Goal: Information Seeking & Learning: Learn about a topic

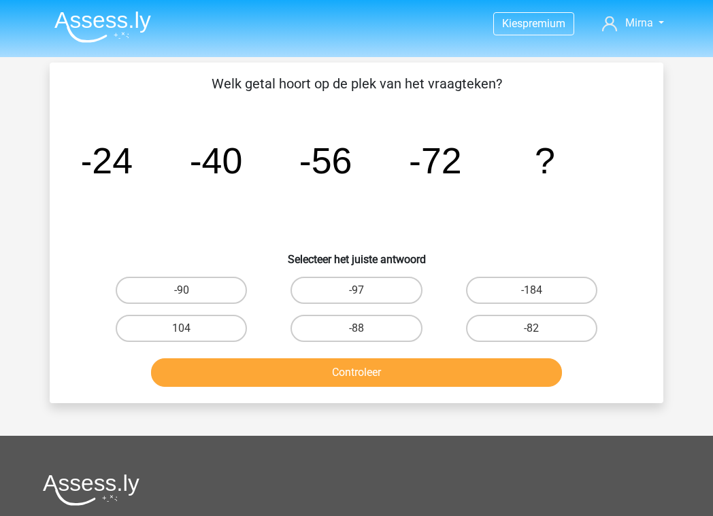
click at [117, 20] on img at bounding box center [102, 27] width 97 height 32
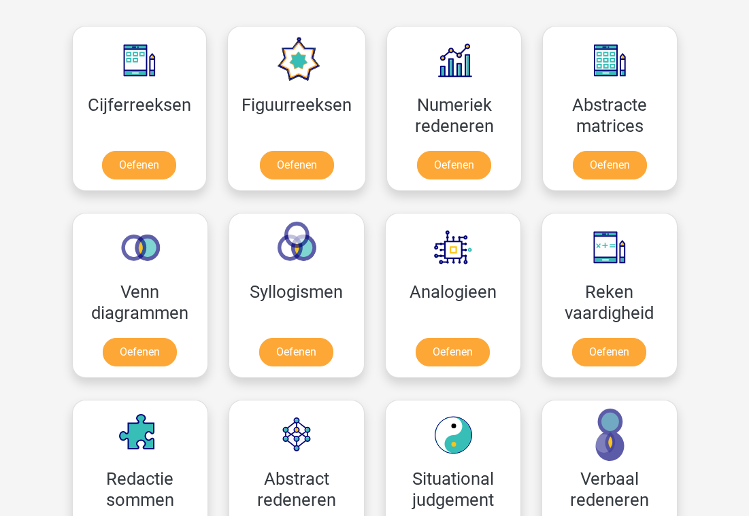
scroll to position [591, 0]
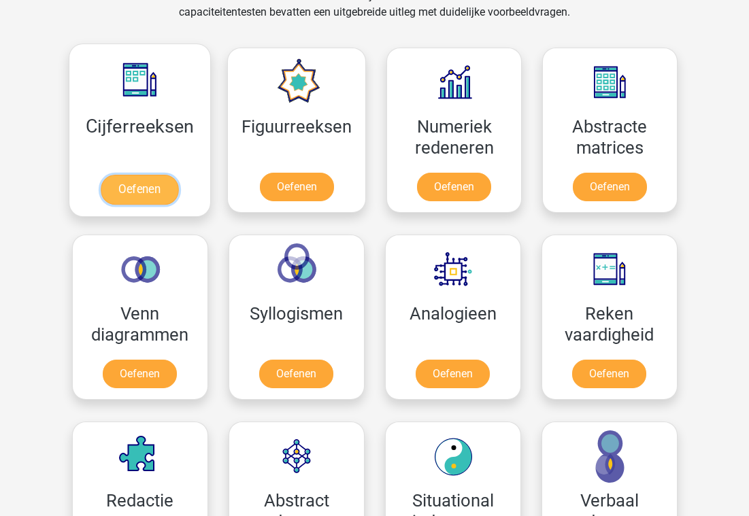
click at [140, 190] on link "Oefenen" at bounding box center [140, 190] width 78 height 30
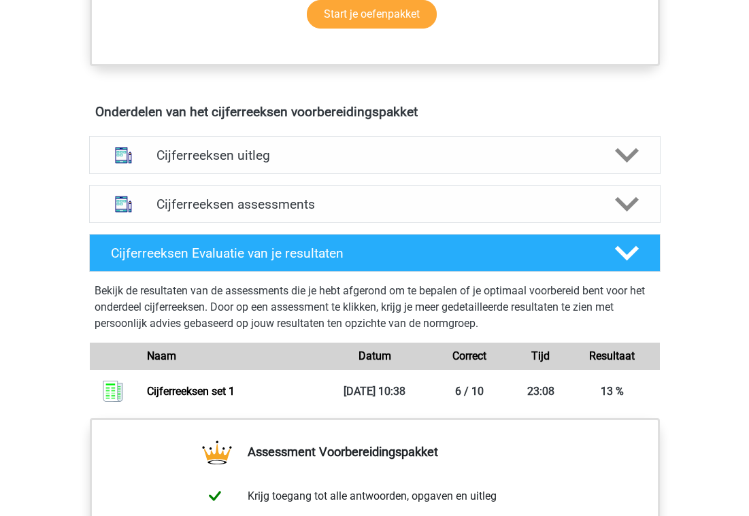
scroll to position [746, 0]
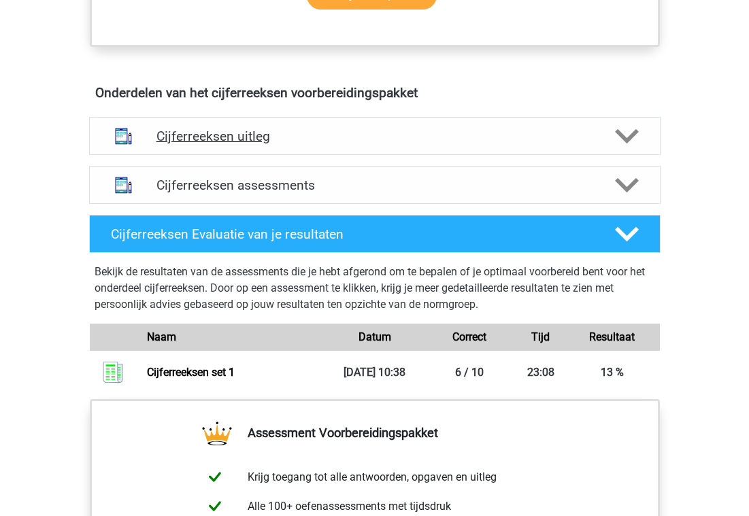
click at [269, 155] on div "Cijferreeksen uitleg" at bounding box center [374, 136] width 571 height 38
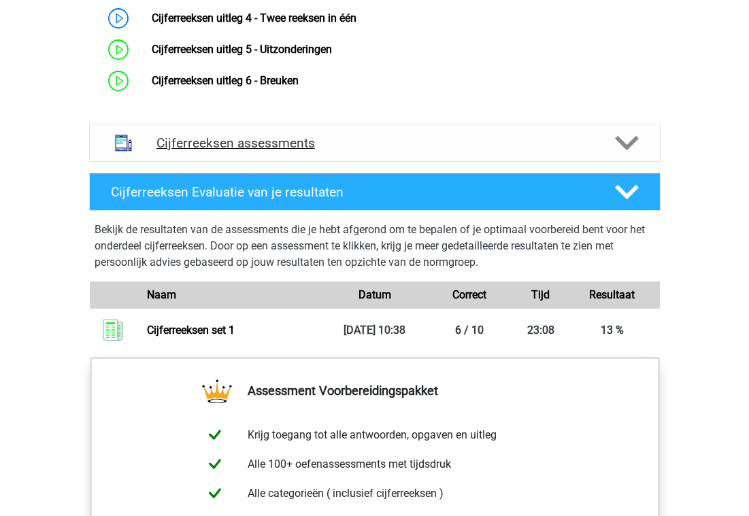
click at [294, 151] on h4 "Cijferreeksen assessments" at bounding box center [374, 143] width 437 height 16
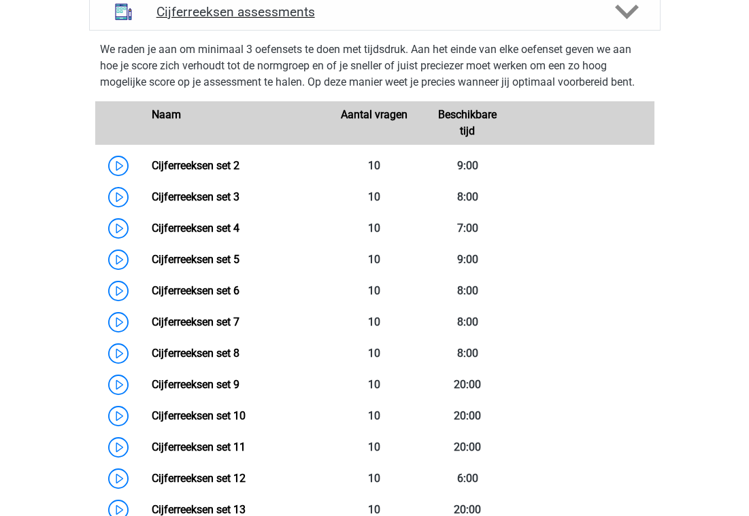
scroll to position [1195, 0]
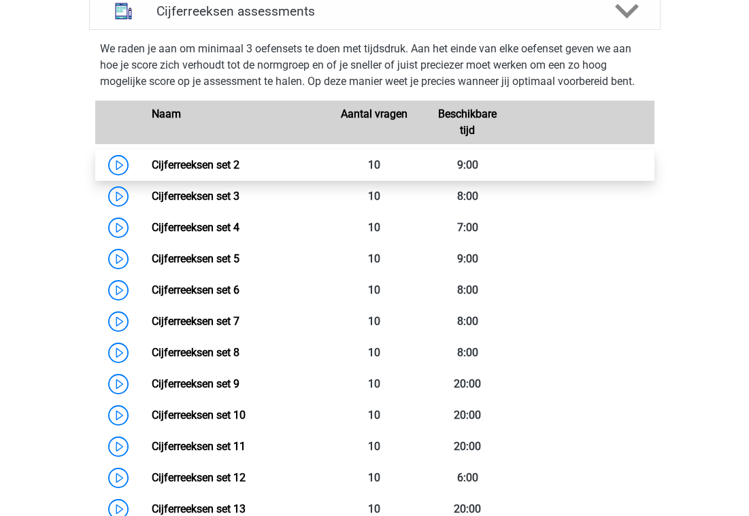
click at [239, 171] on link "Cijferreeksen set 2" at bounding box center [196, 165] width 88 height 13
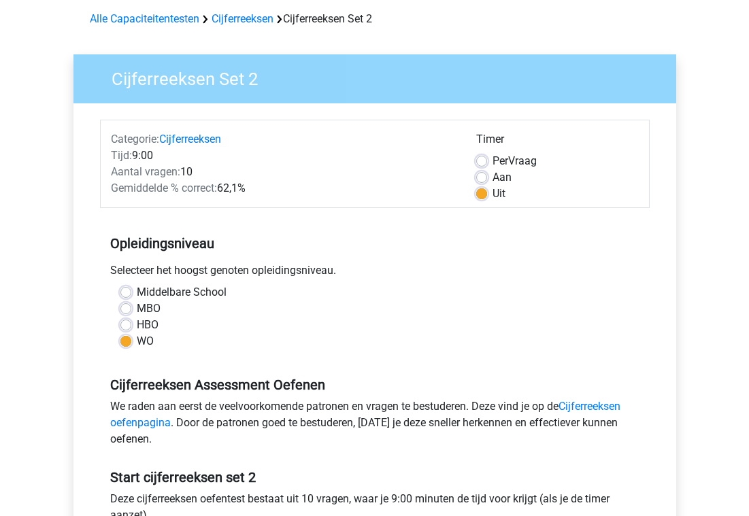
scroll to position [82, 0]
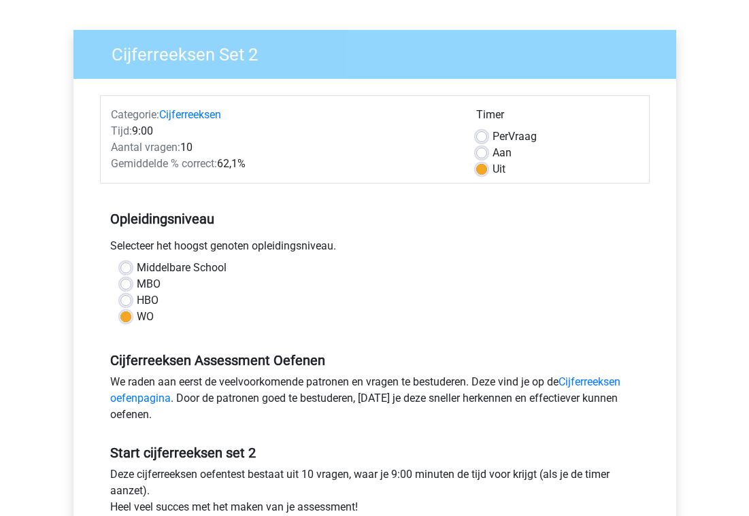
click at [493, 142] on label "Per Vraag" at bounding box center [515, 137] width 44 height 16
click at [482, 142] on input "Per Vraag" at bounding box center [481, 136] width 11 height 14
radio input "true"
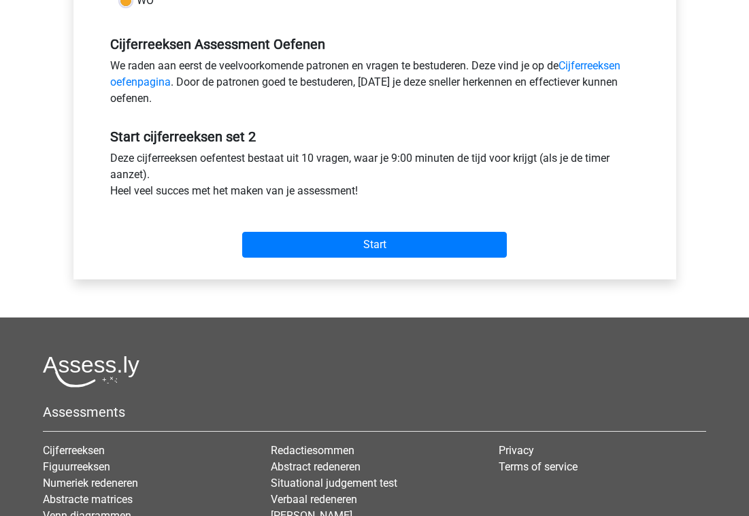
scroll to position [422, 0]
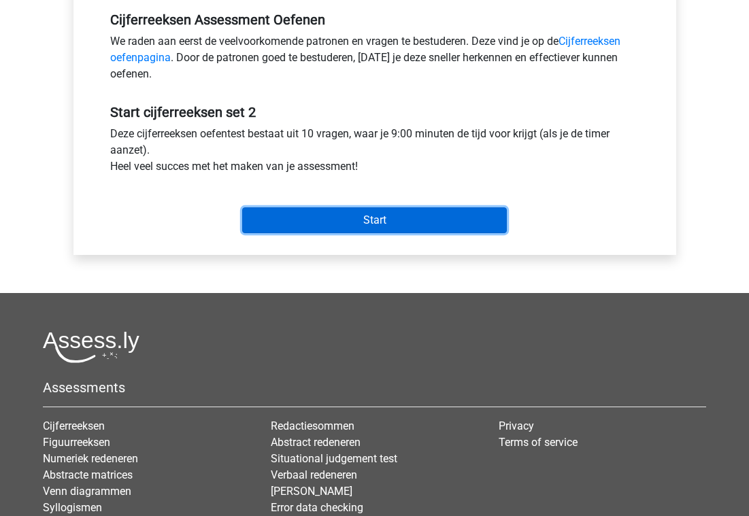
click at [382, 224] on input "Start" at bounding box center [374, 221] width 265 height 26
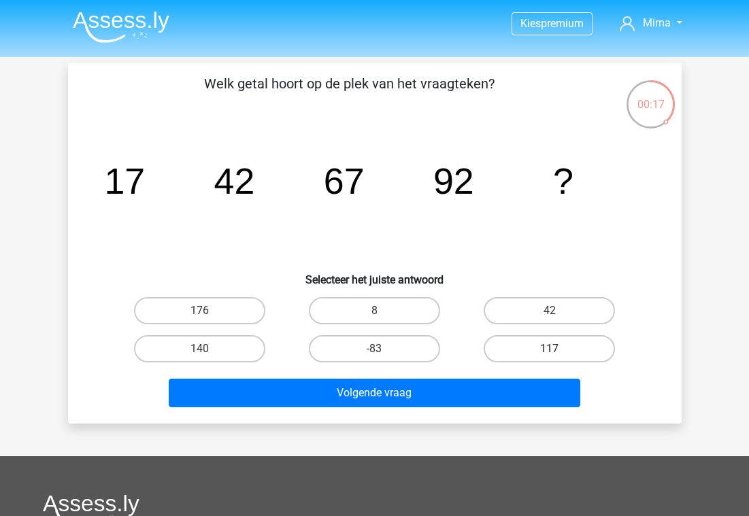
click at [529, 349] on label "117" at bounding box center [549, 348] width 131 height 27
click at [550, 349] on input "117" at bounding box center [554, 353] width 9 height 9
radio input "true"
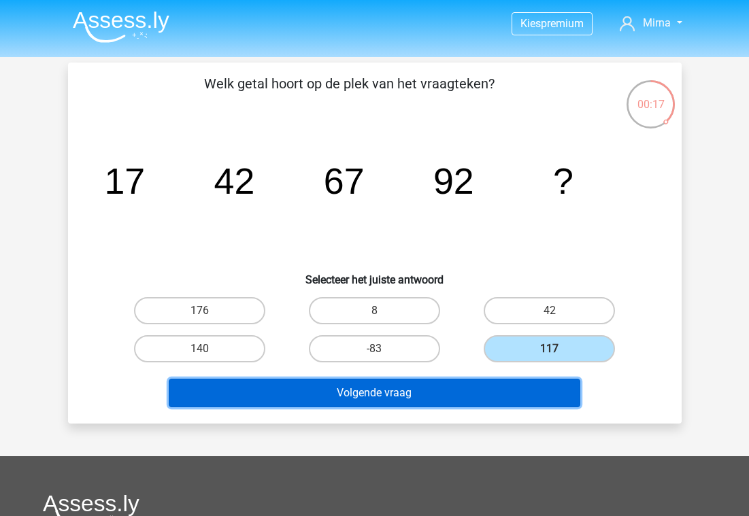
click at [476, 393] on button "Volgende vraag" at bounding box center [375, 393] width 412 height 29
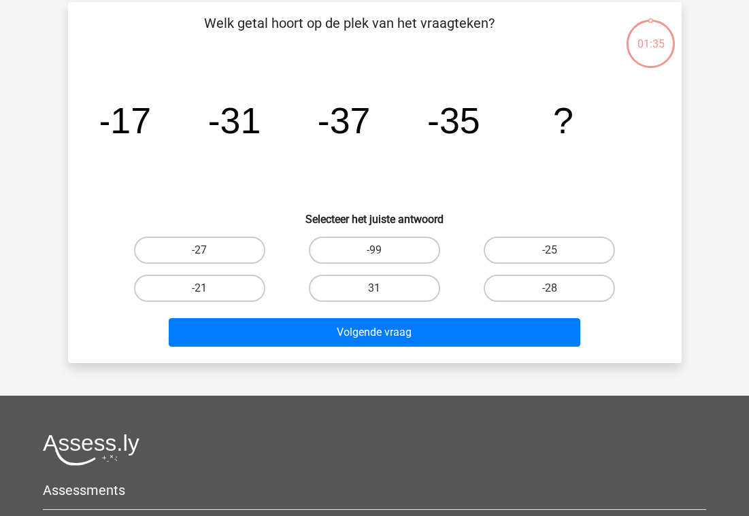
scroll to position [63, 0]
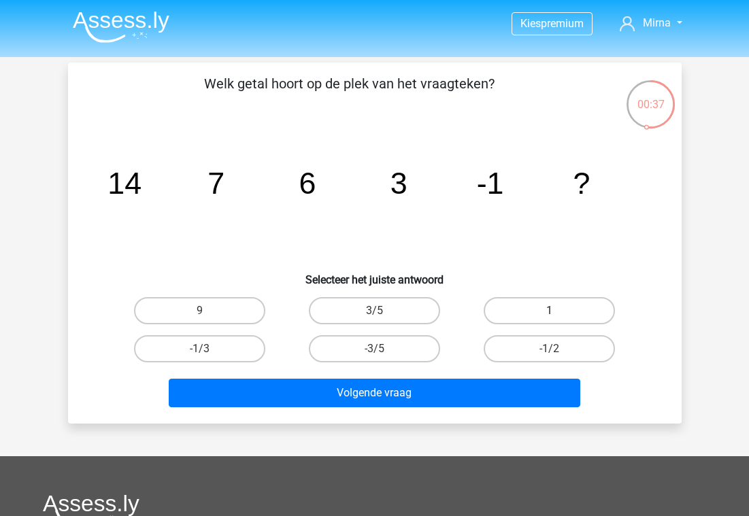
click at [543, 302] on label "1" at bounding box center [549, 310] width 131 height 27
click at [550, 311] on input "1" at bounding box center [554, 315] width 9 height 9
radio input "true"
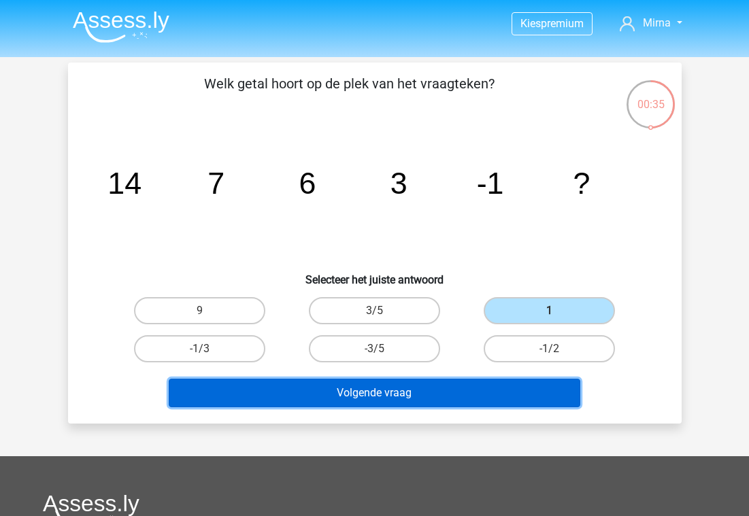
click at [452, 400] on button "Volgende vraag" at bounding box center [375, 393] width 412 height 29
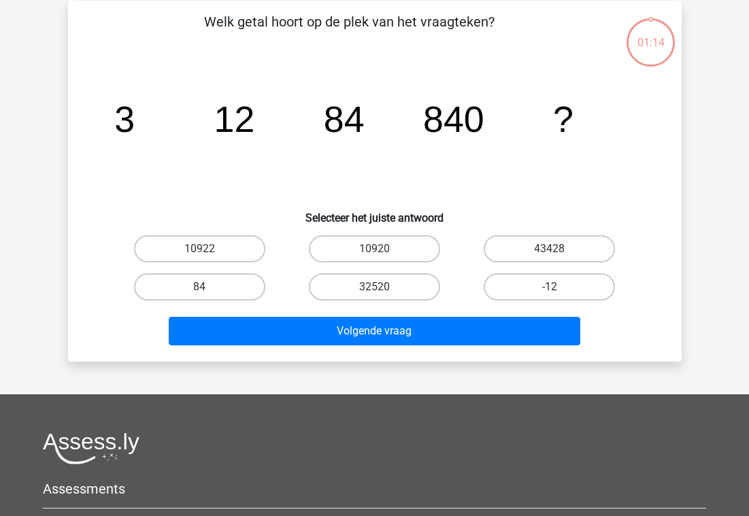
scroll to position [63, 0]
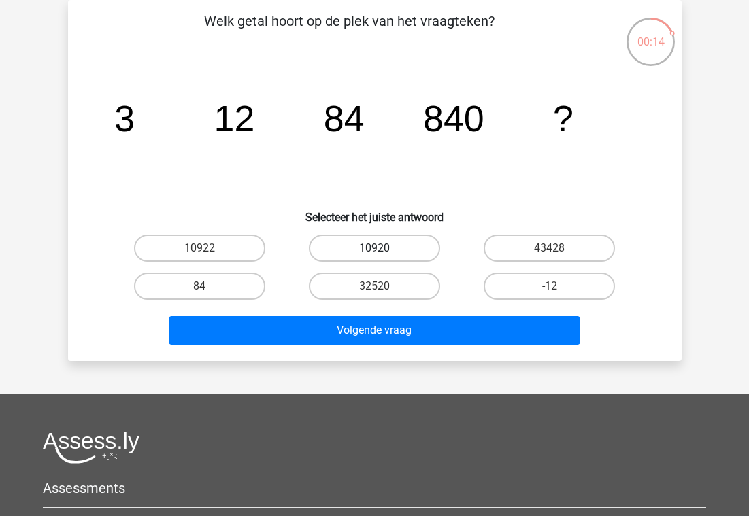
click at [388, 252] on label "10920" at bounding box center [374, 248] width 131 height 27
click at [383, 252] on input "10920" at bounding box center [378, 252] width 9 height 9
radio input "true"
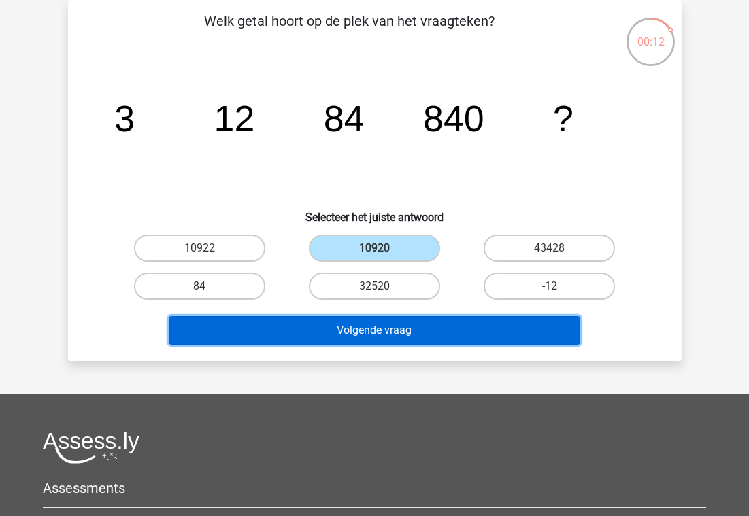
click at [399, 327] on button "Volgende vraag" at bounding box center [375, 330] width 412 height 29
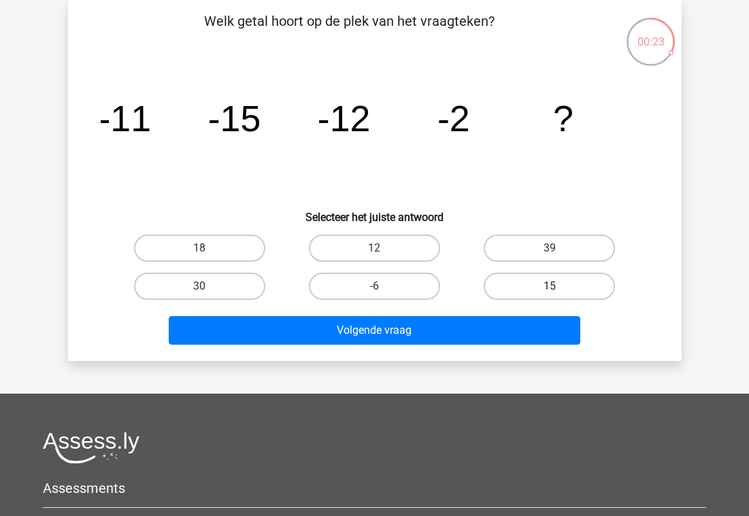
click at [510, 289] on label "15" at bounding box center [549, 286] width 131 height 27
click at [550, 289] on input "15" at bounding box center [554, 290] width 9 height 9
radio input "true"
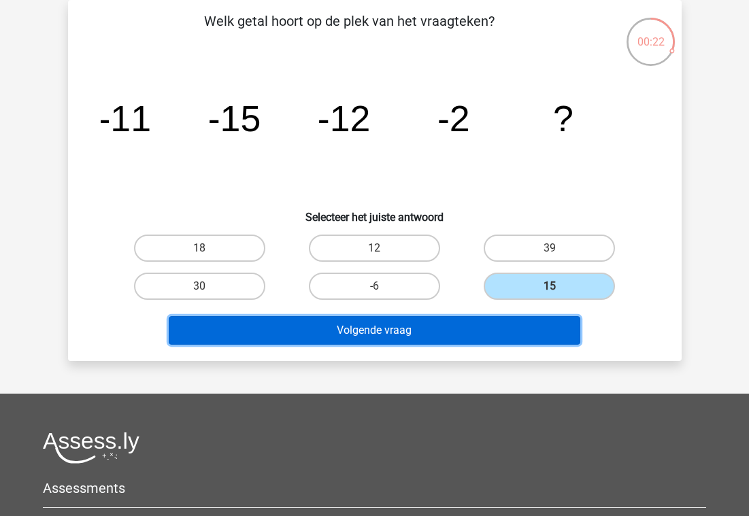
click at [464, 333] on button "Volgende vraag" at bounding box center [375, 330] width 412 height 29
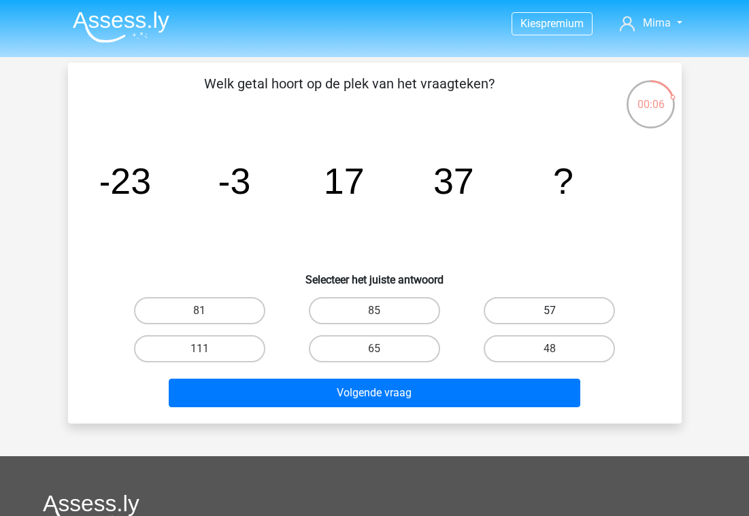
click at [543, 320] on label "57" at bounding box center [549, 310] width 131 height 27
click at [550, 320] on input "57" at bounding box center [554, 315] width 9 height 9
radio input "true"
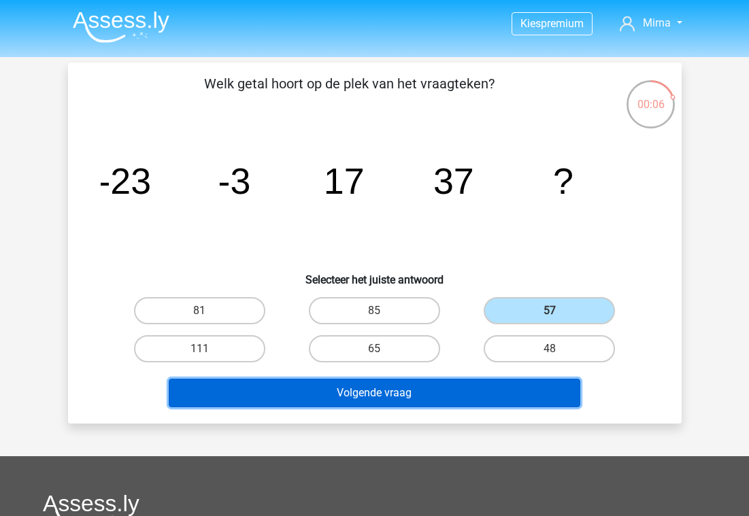
click at [485, 398] on button "Volgende vraag" at bounding box center [375, 393] width 412 height 29
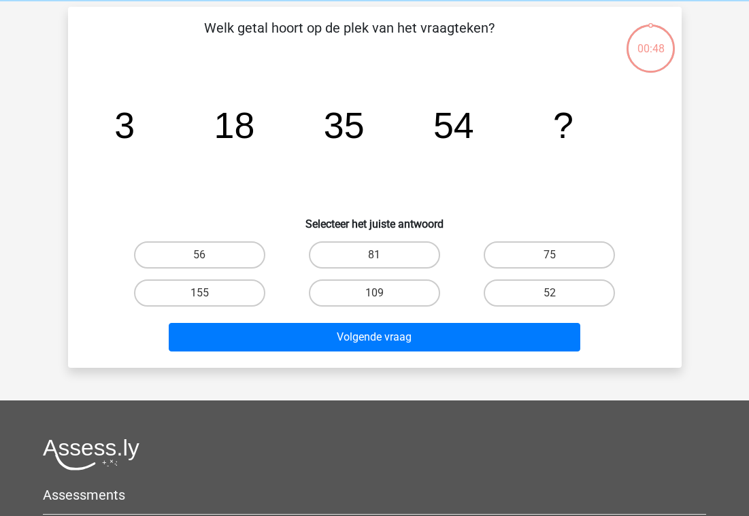
scroll to position [63, 0]
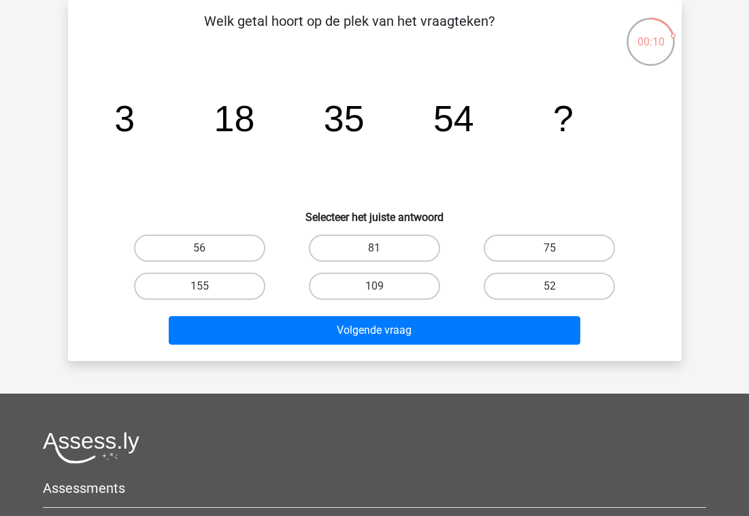
click at [537, 264] on div "75" at bounding box center [549, 248] width 175 height 38
click at [529, 244] on label "75" at bounding box center [549, 248] width 131 height 27
click at [550, 248] on input "75" at bounding box center [554, 252] width 9 height 9
radio input "true"
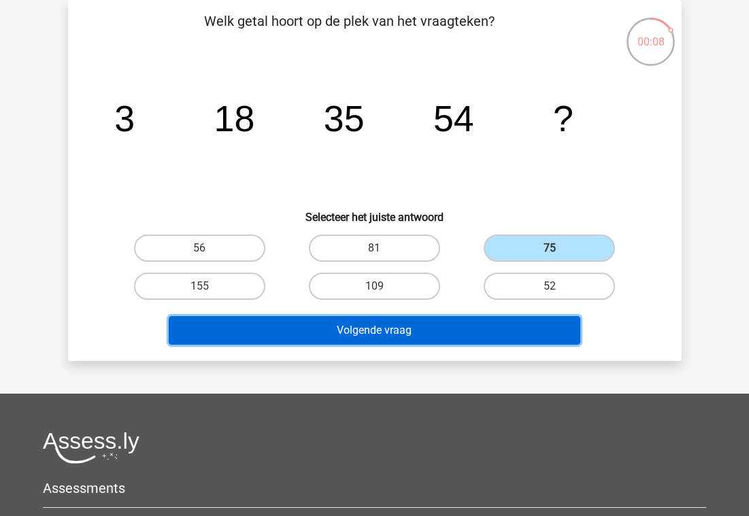
click at [484, 323] on button "Volgende vraag" at bounding box center [375, 330] width 412 height 29
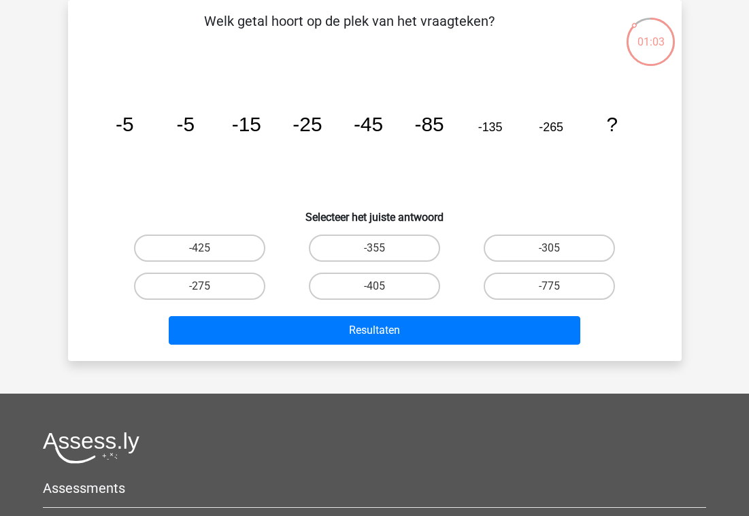
click at [180, 129] on tspan "-5" at bounding box center [185, 124] width 18 height 22
click at [574, 243] on label "-305" at bounding box center [549, 248] width 131 height 27
click at [559, 248] on input "-305" at bounding box center [554, 252] width 9 height 9
radio input "true"
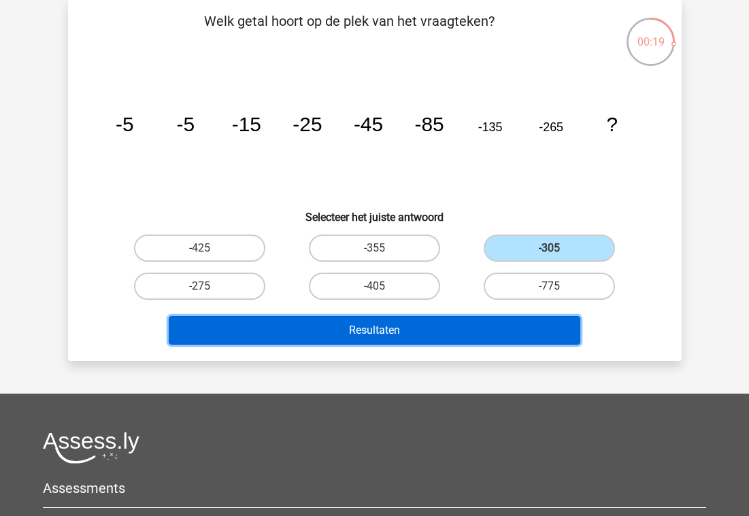
click at [461, 328] on button "Resultaten" at bounding box center [375, 330] width 412 height 29
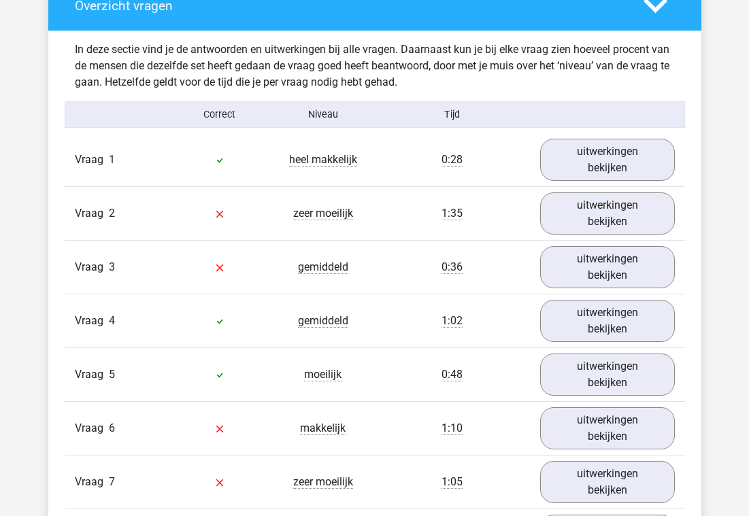
scroll to position [1042, 0]
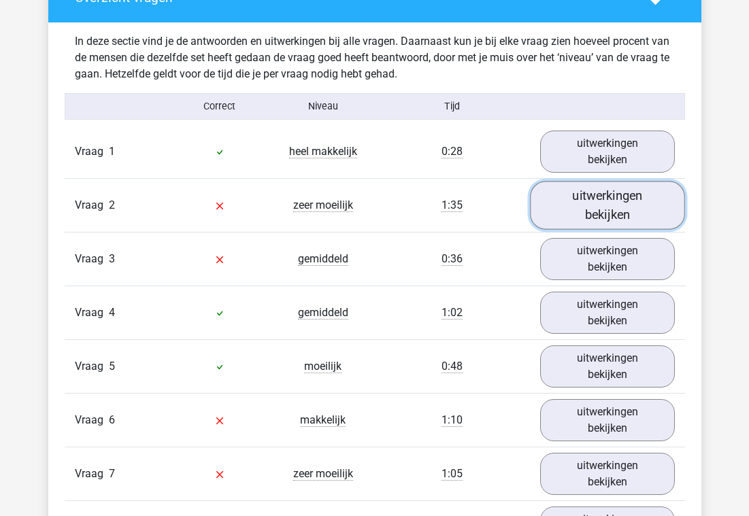
click at [595, 203] on link "uitwerkingen bekijken" at bounding box center [607, 206] width 155 height 48
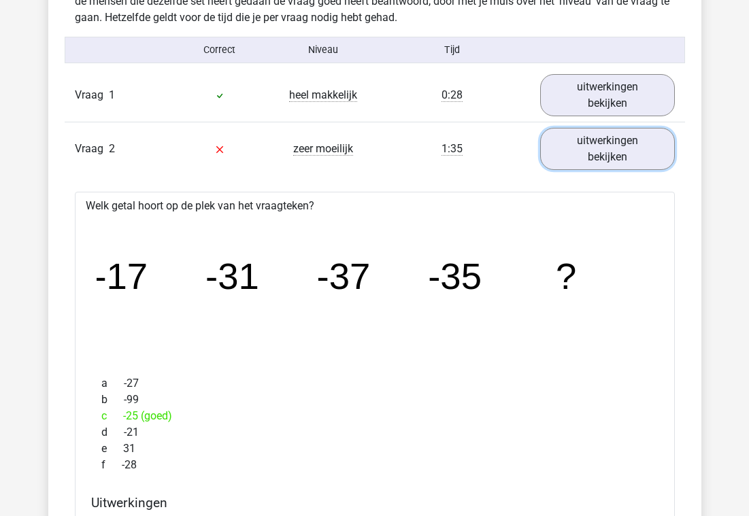
scroll to position [1093, 0]
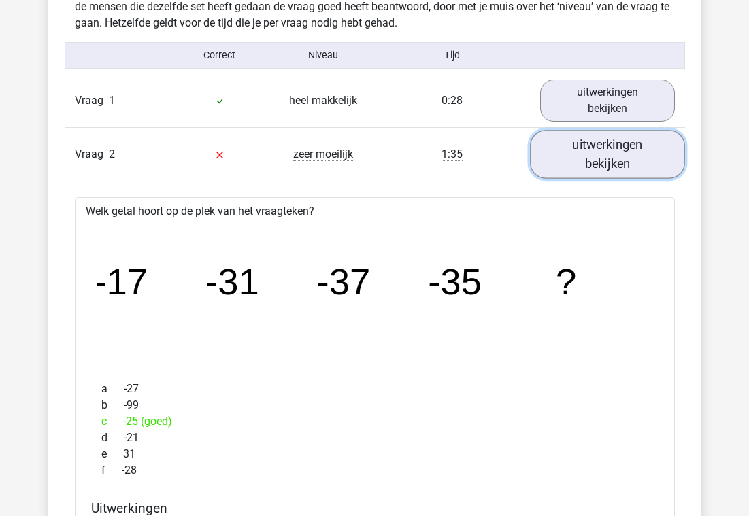
click at [565, 165] on link "uitwerkingen bekijken" at bounding box center [607, 155] width 155 height 48
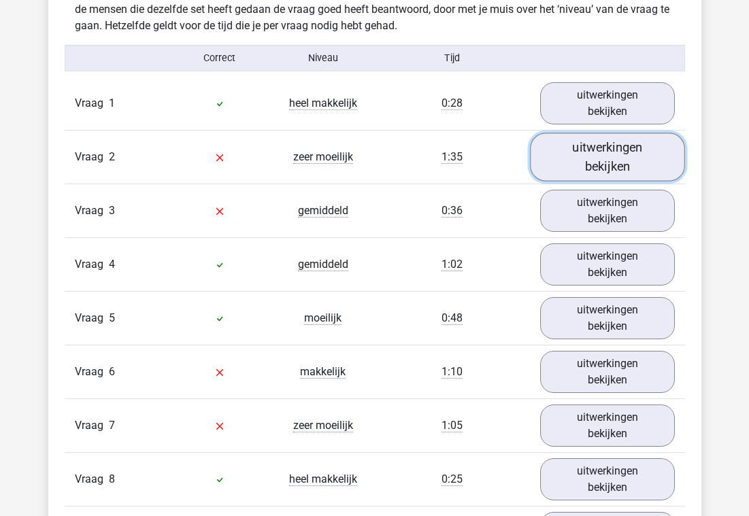
scroll to position [1091, 0]
click at [587, 167] on link "uitwerkingen bekijken" at bounding box center [607, 157] width 155 height 48
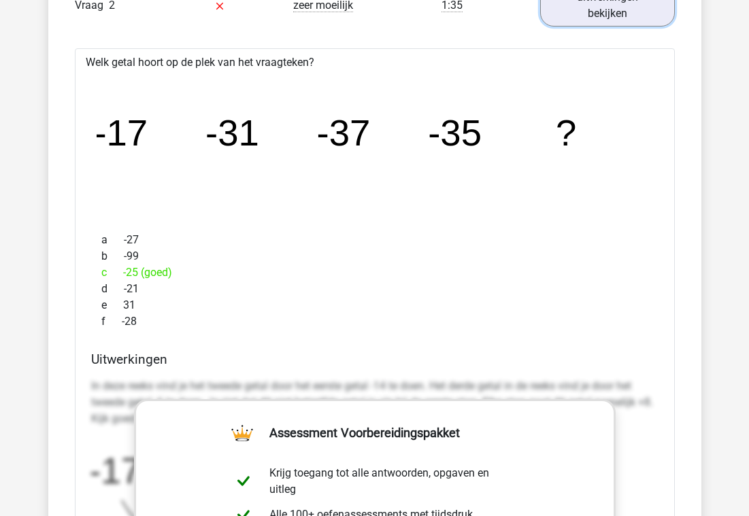
scroll to position [1174, 0]
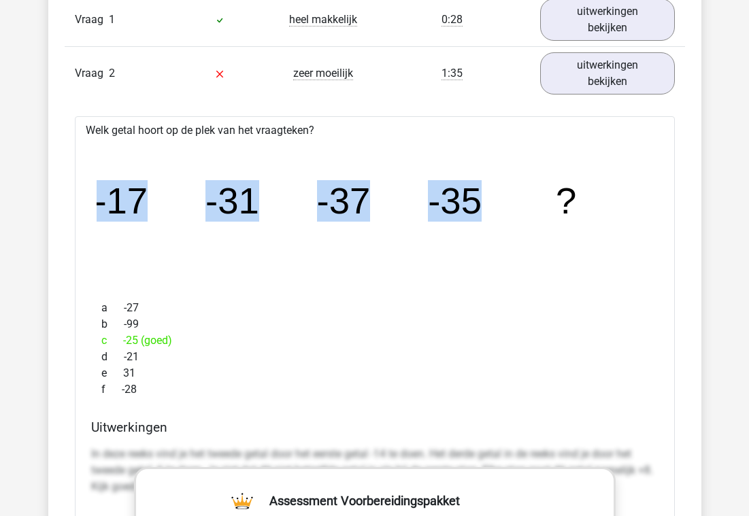
drag, startPoint x: 97, startPoint y: 197, endPoint x: 476, endPoint y: 208, distance: 379.1
click at [476, 208] on g "-17 -31 -37 -35 ?" at bounding box center [335, 201] width 482 height 42
copy g "-17 -31 -37 -35"
click at [543, 296] on div "a -27 b -99 c -25 (goed) d -21 e 31 f -28" at bounding box center [374, 349] width 567 height 109
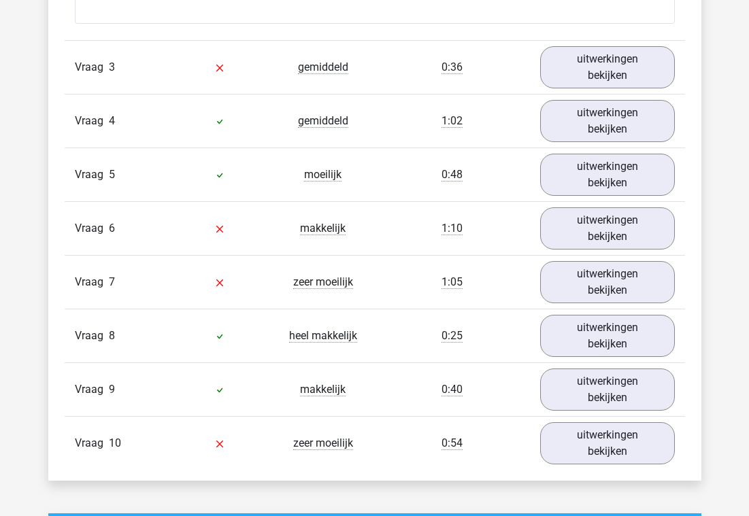
scroll to position [2064, 0]
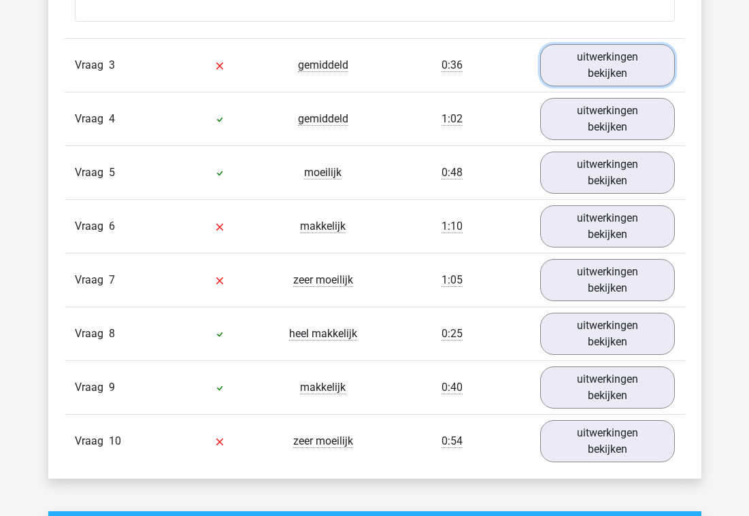
click at [577, 80] on link "uitwerkingen bekijken" at bounding box center [607, 65] width 135 height 42
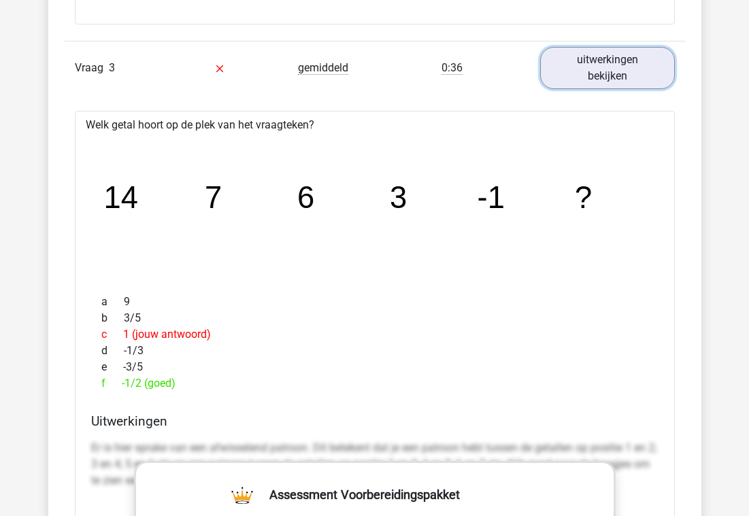
scroll to position [2059, 0]
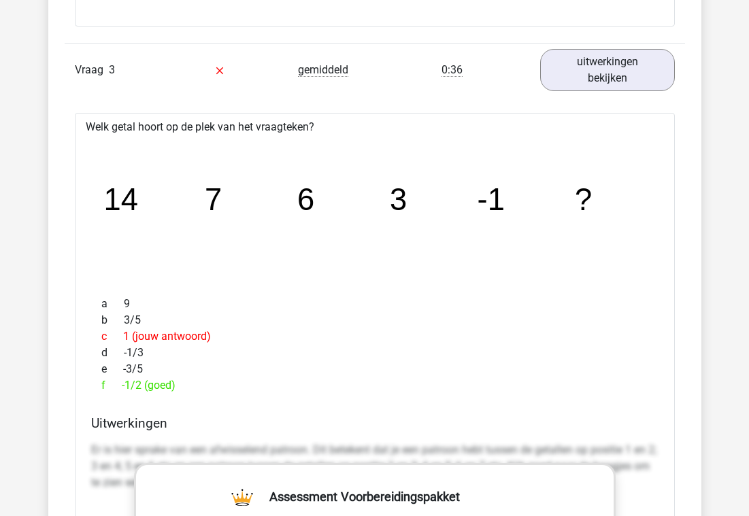
drag, startPoint x: 105, startPoint y: 201, endPoint x: 595, endPoint y: 210, distance: 489.9
click at [595, 210] on icon "image/svg+xml 14 7 6 3 -1 ?" at bounding box center [375, 210] width 557 height 139
click at [252, 203] on icon "image/svg+xml 14 7 6 3 -1 ?" at bounding box center [375, 210] width 557 height 139
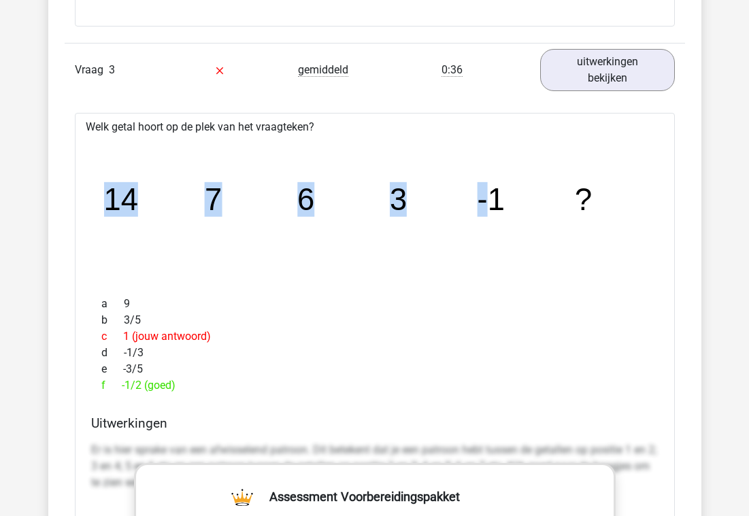
drag, startPoint x: 111, startPoint y: 201, endPoint x: 493, endPoint y: 204, distance: 381.7
click at [493, 204] on g "14 7 6 3 -1 ?" at bounding box center [348, 199] width 490 height 35
click at [326, 186] on icon "image/svg+xml 14 7 6 3 -1 ?" at bounding box center [375, 210] width 557 height 139
drag, startPoint x: 107, startPoint y: 193, endPoint x: 588, endPoint y: 201, distance: 481.1
click at [588, 201] on g "14 7 6 3 -1 ?" at bounding box center [348, 199] width 490 height 35
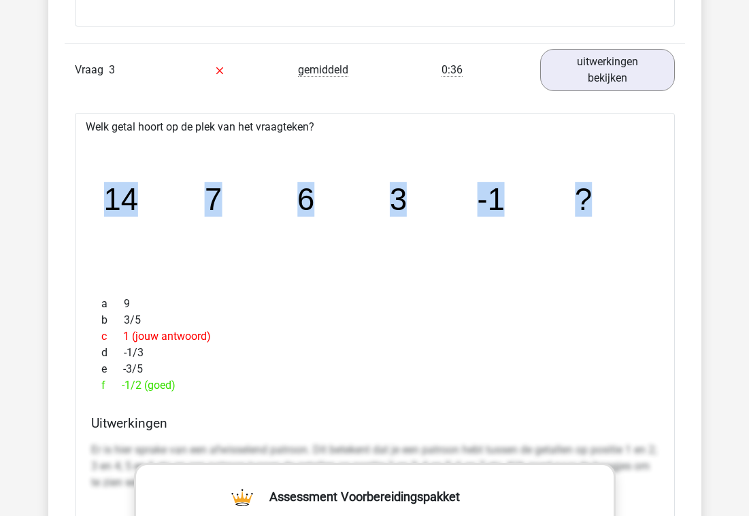
copy g "14 7 6 3 -1 ?"
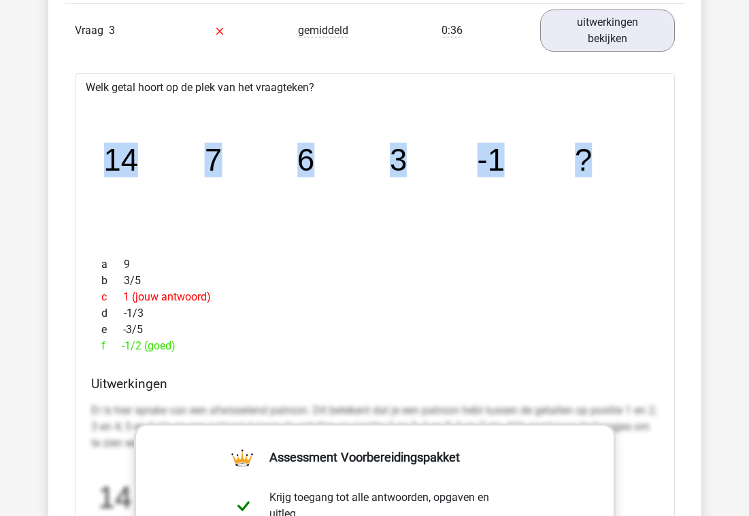
scroll to position [2100, 0]
click at [152, 342] on div "f -1/2 (goed)" at bounding box center [374, 345] width 567 height 16
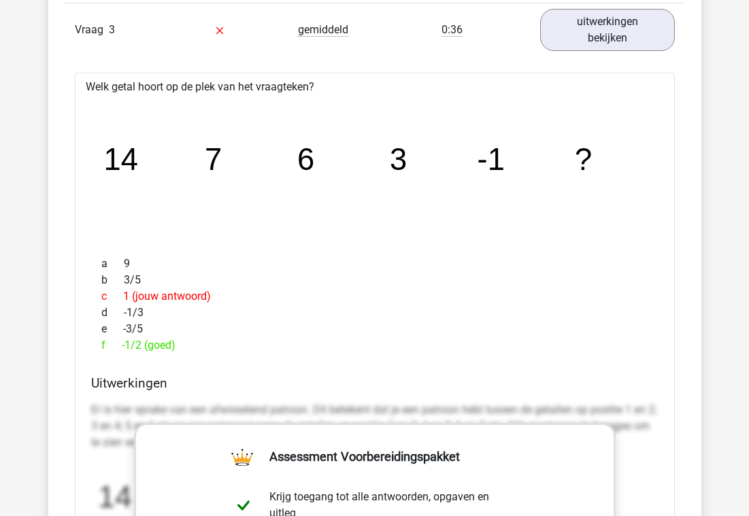
click at [152, 342] on div "f -1/2 (goed)" at bounding box center [374, 345] width 567 height 16
copy div "f"
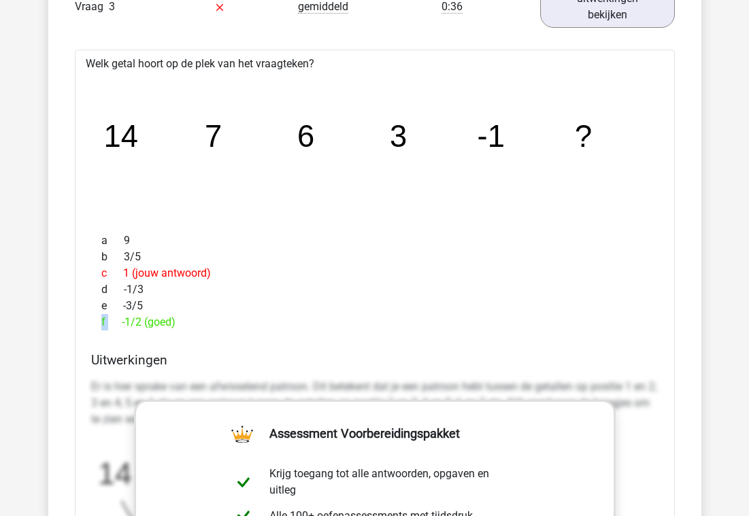
scroll to position [2103, 0]
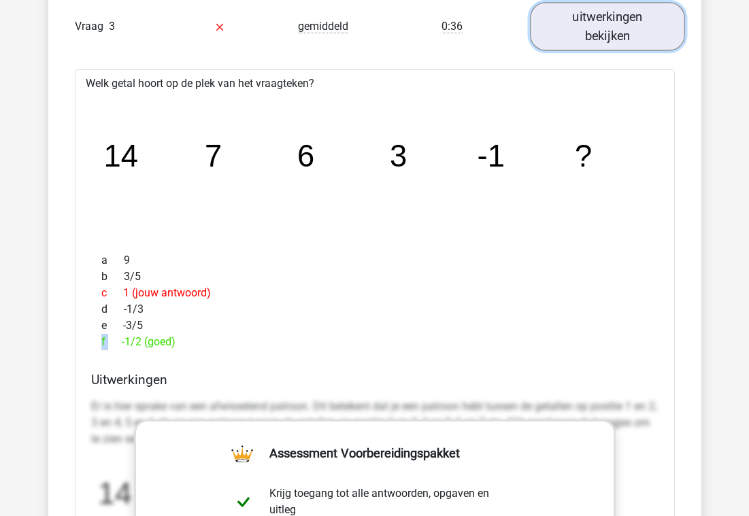
click at [584, 38] on link "uitwerkingen bekijken" at bounding box center [607, 26] width 155 height 48
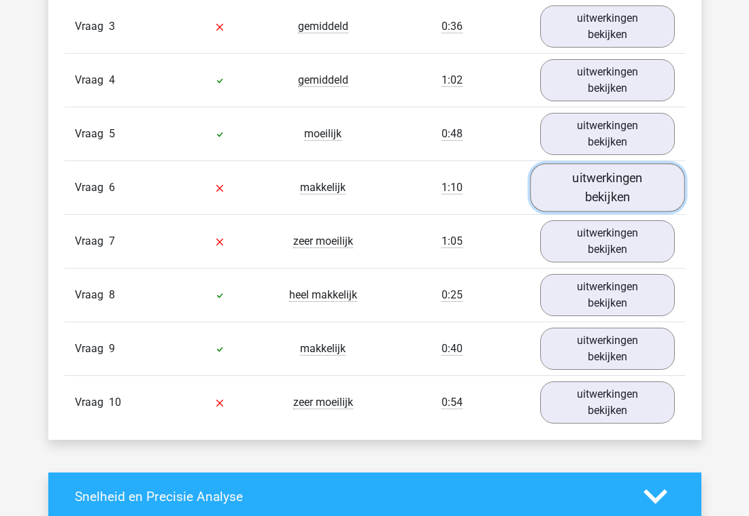
click at [583, 188] on link "uitwerkingen bekijken" at bounding box center [607, 187] width 155 height 48
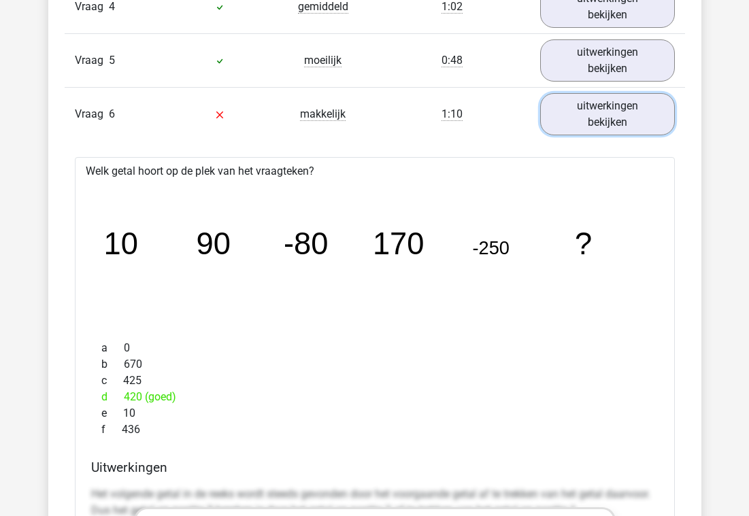
scroll to position [2178, 0]
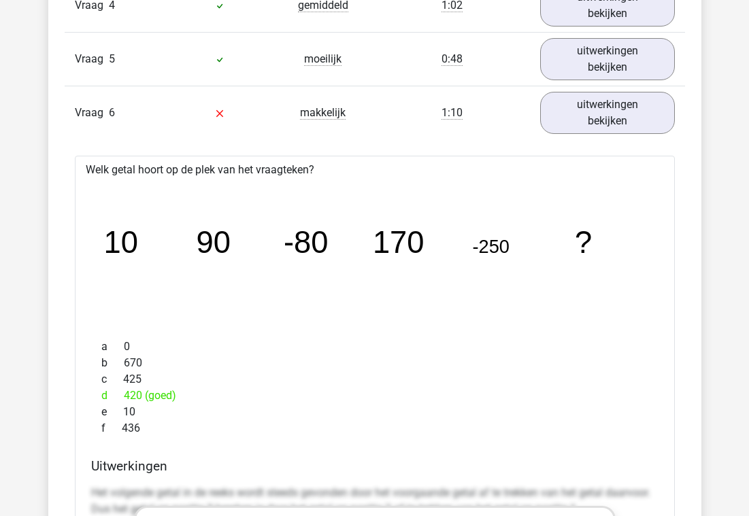
click at [310, 248] on tspan "-80" at bounding box center [306, 242] width 45 height 35
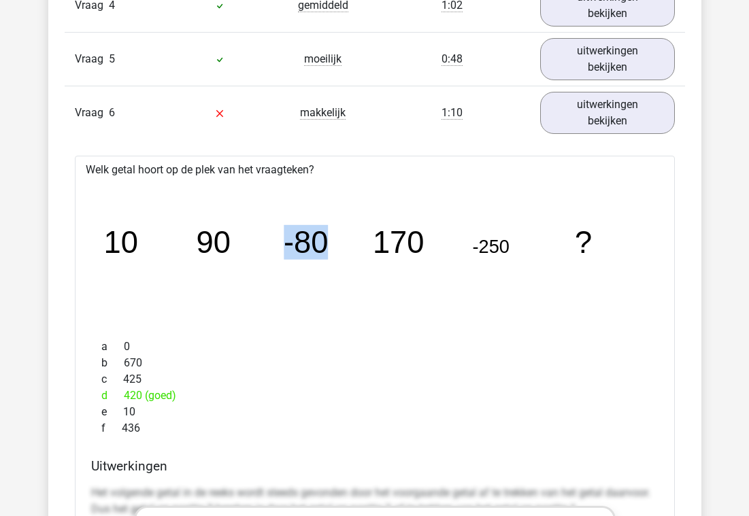
click at [310, 248] on tspan "-80" at bounding box center [306, 242] width 45 height 35
click at [108, 242] on tspan "10" at bounding box center [120, 242] width 35 height 35
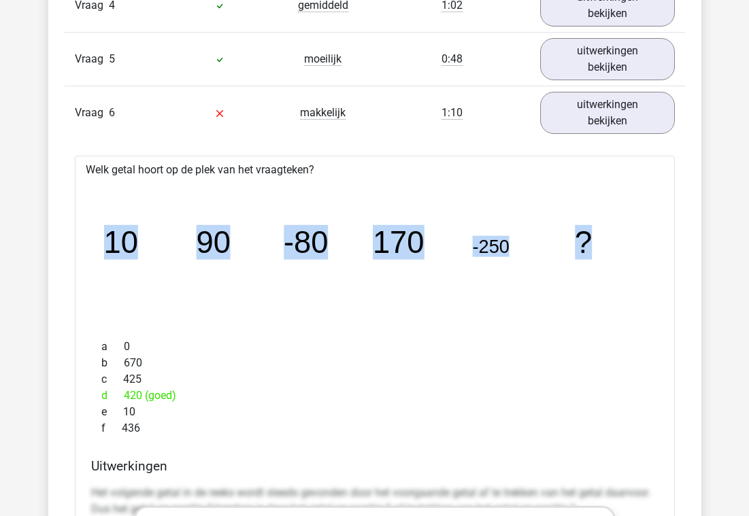
drag, startPoint x: 107, startPoint y: 248, endPoint x: 591, endPoint y: 239, distance: 483.1
click at [591, 239] on g "10 90 -80 170 -250 ?" at bounding box center [348, 242] width 490 height 35
copy g "10 90 -80 170 -250 ?"
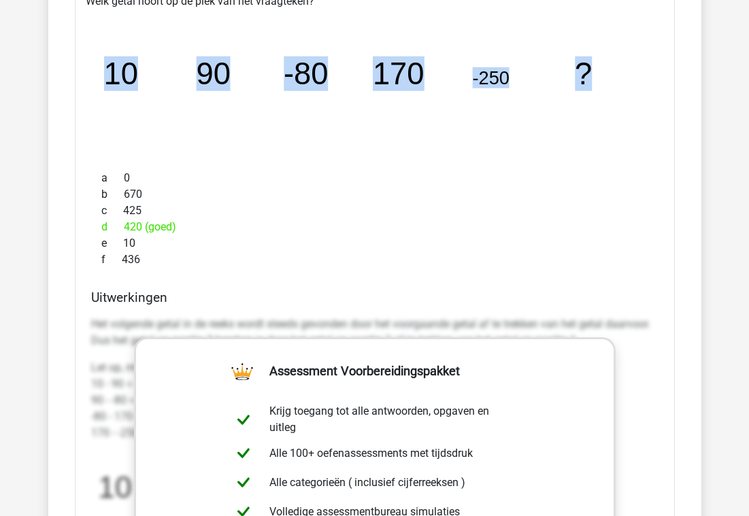
scroll to position [2189, 0]
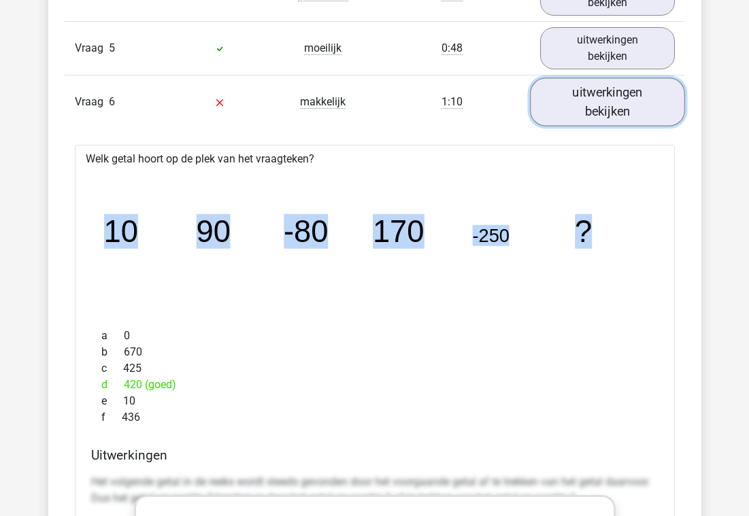
click at [590, 91] on link "uitwerkingen bekijken" at bounding box center [607, 102] width 155 height 48
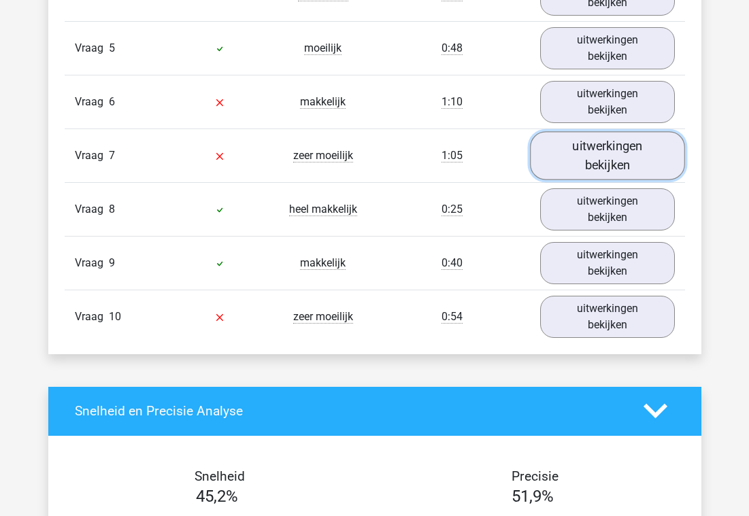
click at [595, 172] on link "uitwerkingen bekijken" at bounding box center [607, 155] width 155 height 48
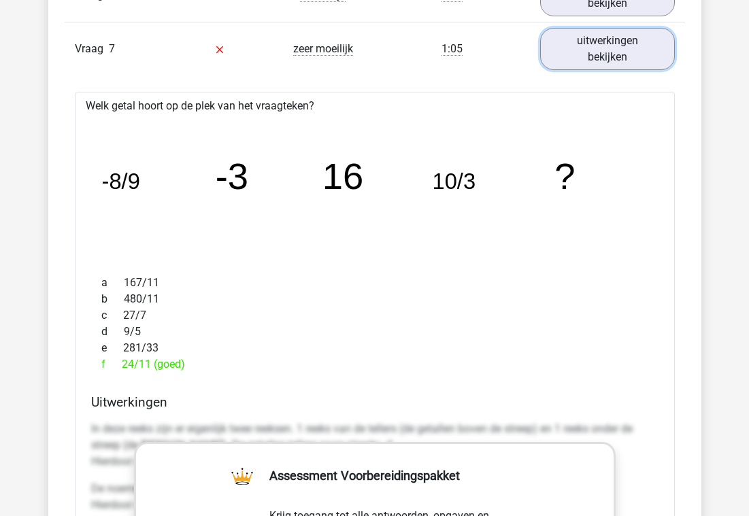
scroll to position [2293, 0]
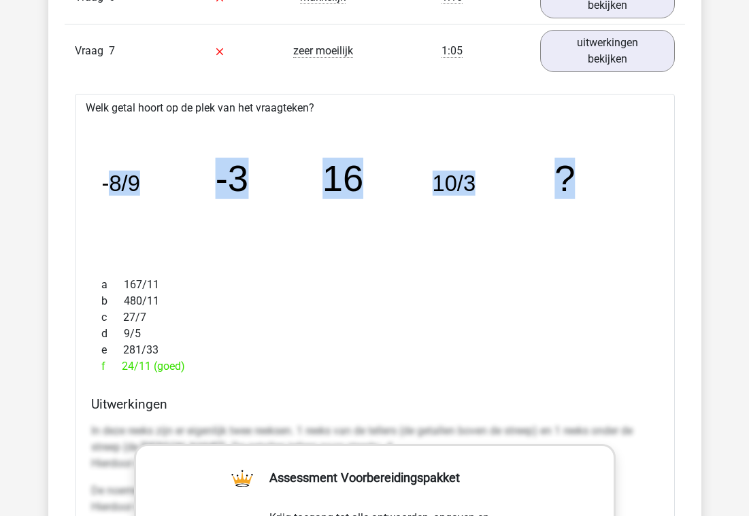
drag, startPoint x: 105, startPoint y: 182, endPoint x: 569, endPoint y: 182, distance: 463.3
click at [569, 182] on g "-8/9 -3 16 10/3 ?" at bounding box center [338, 179] width 475 height 42
copy g "8/9 -3 16 10/3 ?"
click at [295, 302] on div "b 480/11" at bounding box center [374, 301] width 567 height 16
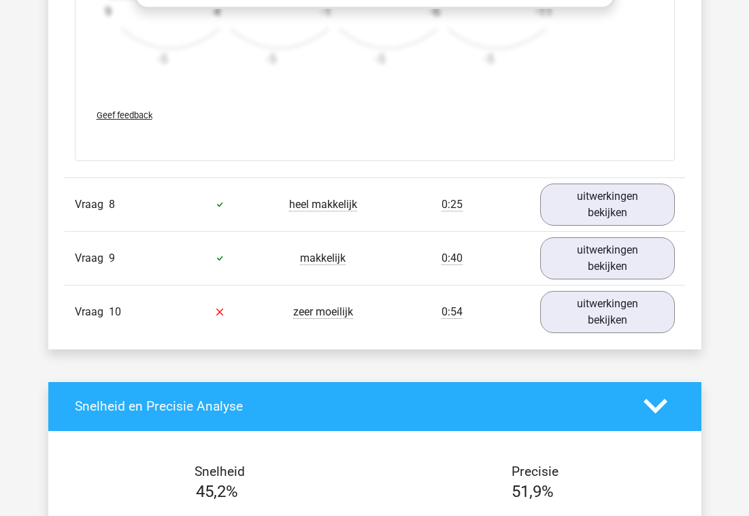
scroll to position [3024, 0]
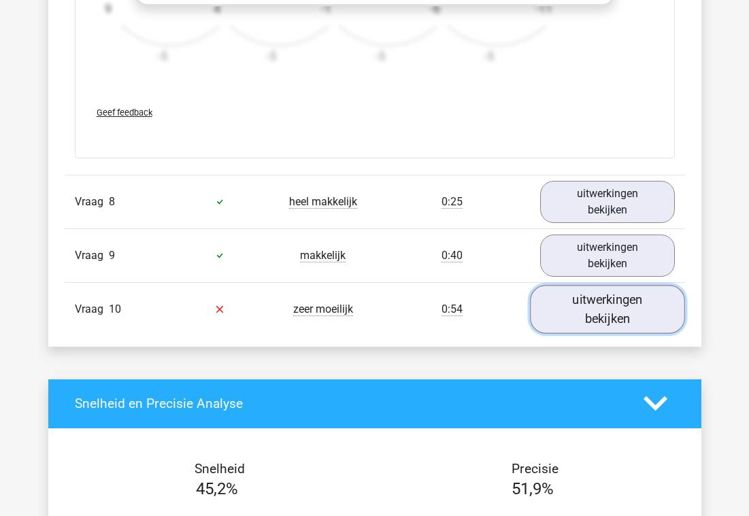
click at [545, 315] on link "uitwerkingen bekijken" at bounding box center [607, 309] width 155 height 48
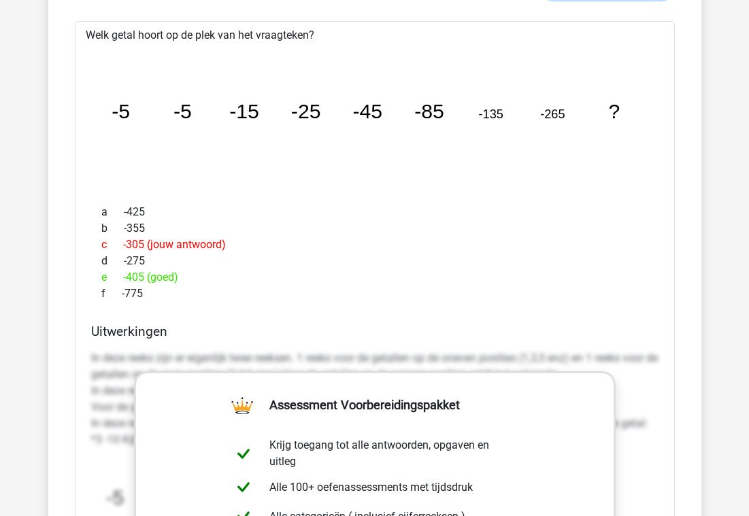
scroll to position [3355, 0]
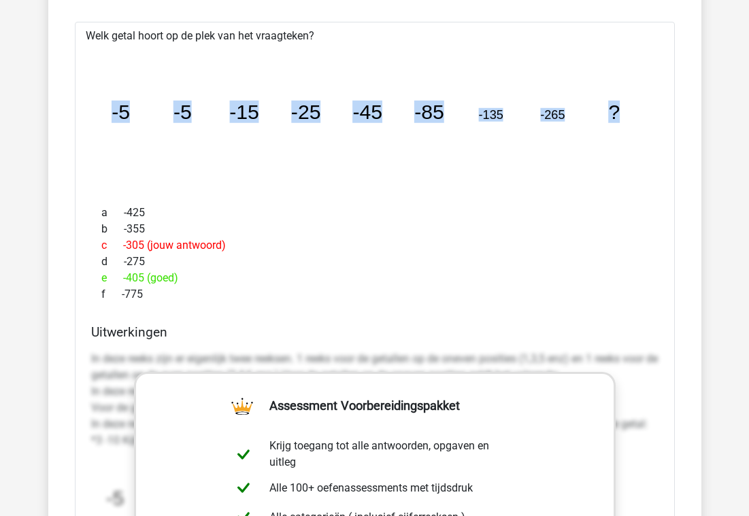
drag, startPoint x: 111, startPoint y: 116, endPoint x: 619, endPoint y: 113, distance: 508.2
click at [619, 113] on icon "image/svg+xml -5 -5 -15 -25 -45 -85 -135 -265 ?" at bounding box center [375, 119] width 557 height 139
copy icon "image/svg+xml -5 -5 -15 -25 -45 -85 -135 -265 ?"
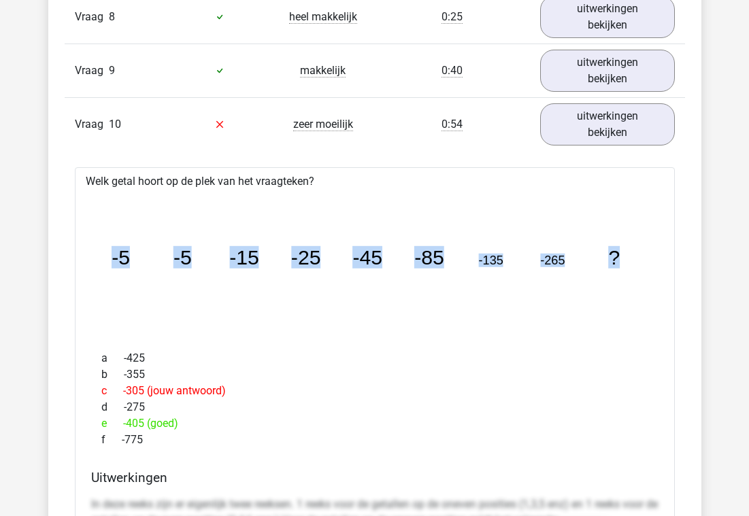
scroll to position [3192, 0]
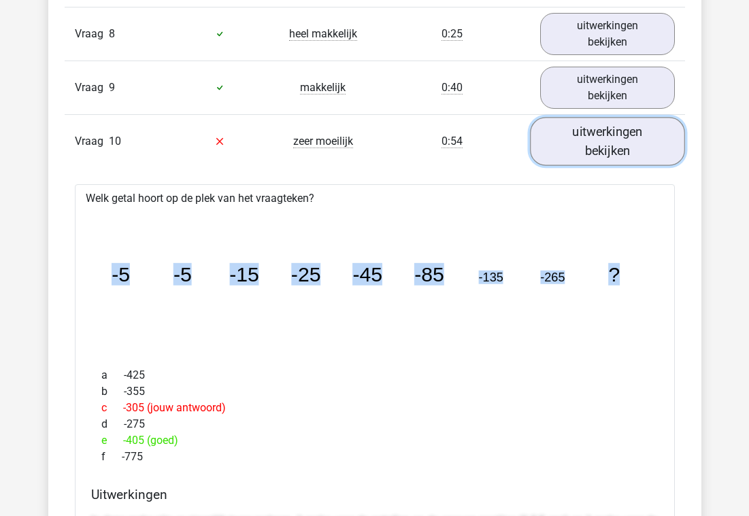
click at [601, 156] on link "uitwerkingen bekijken" at bounding box center [607, 141] width 155 height 48
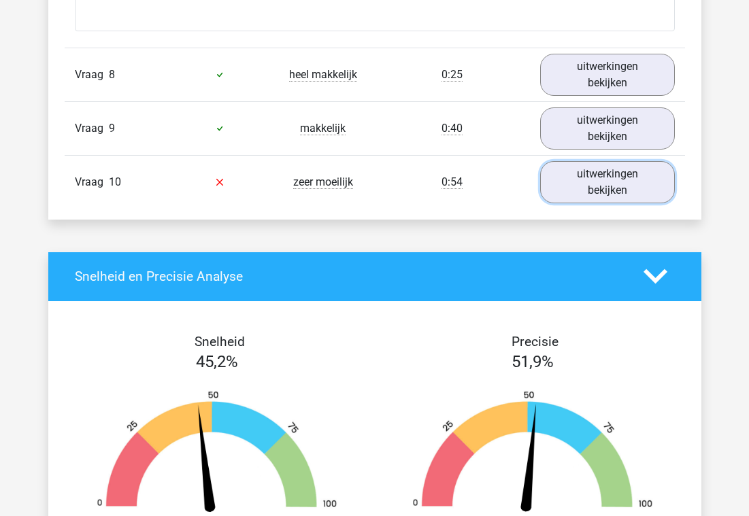
scroll to position [3153, 0]
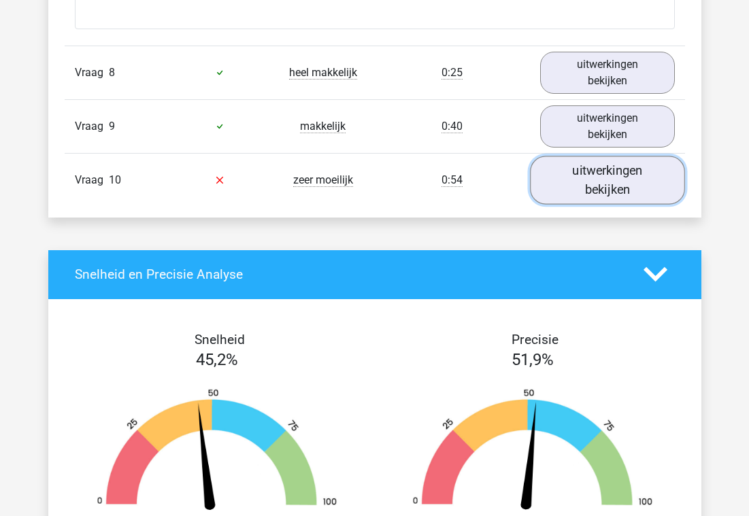
click at [565, 171] on link "uitwerkingen bekijken" at bounding box center [607, 180] width 155 height 48
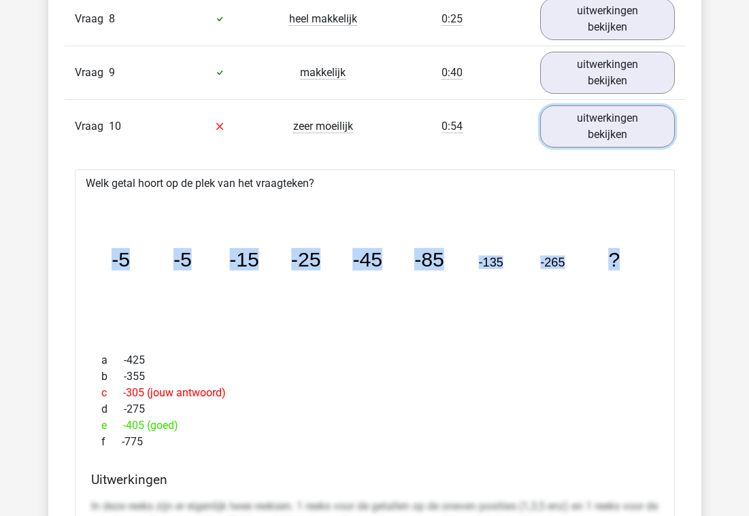
scroll to position [3248, 0]
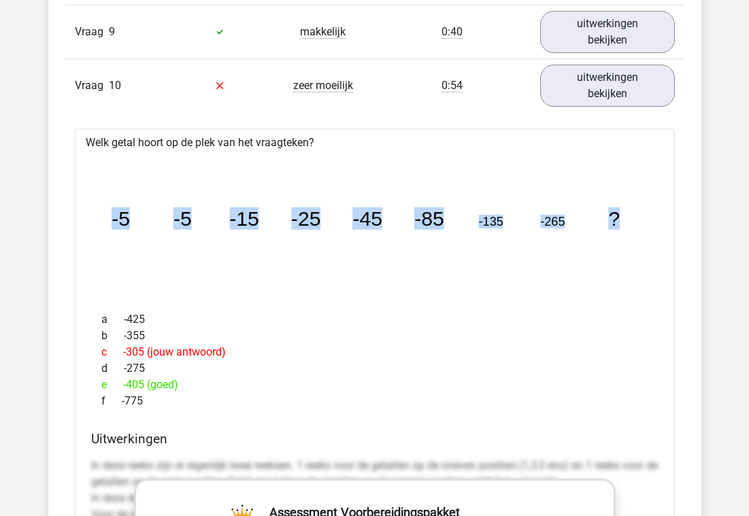
click at [333, 318] on div "a -425" at bounding box center [374, 320] width 567 height 16
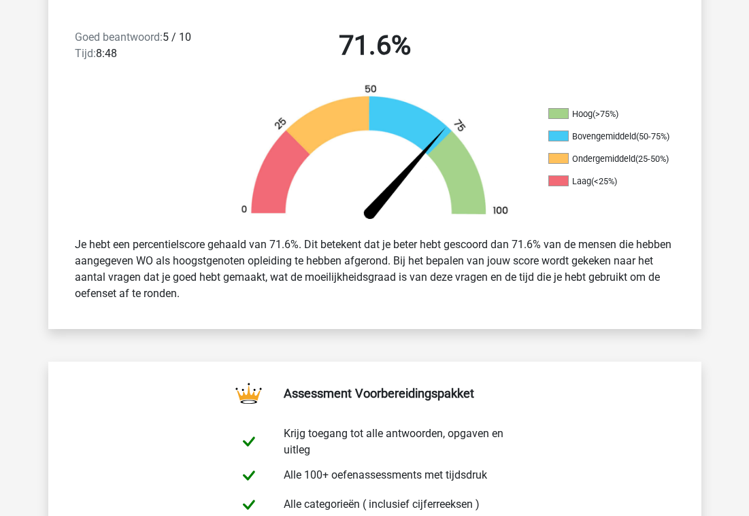
scroll to position [0, 0]
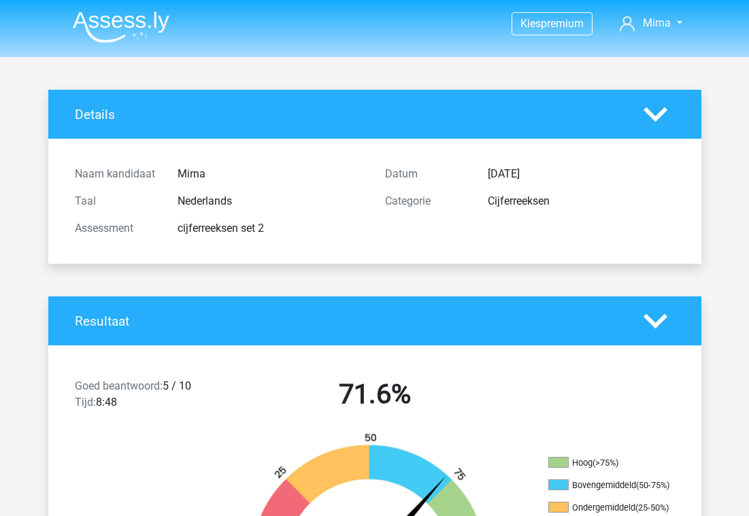
click at [126, 29] on img at bounding box center [121, 27] width 97 height 32
